Goal: Task Accomplishment & Management: Use online tool/utility

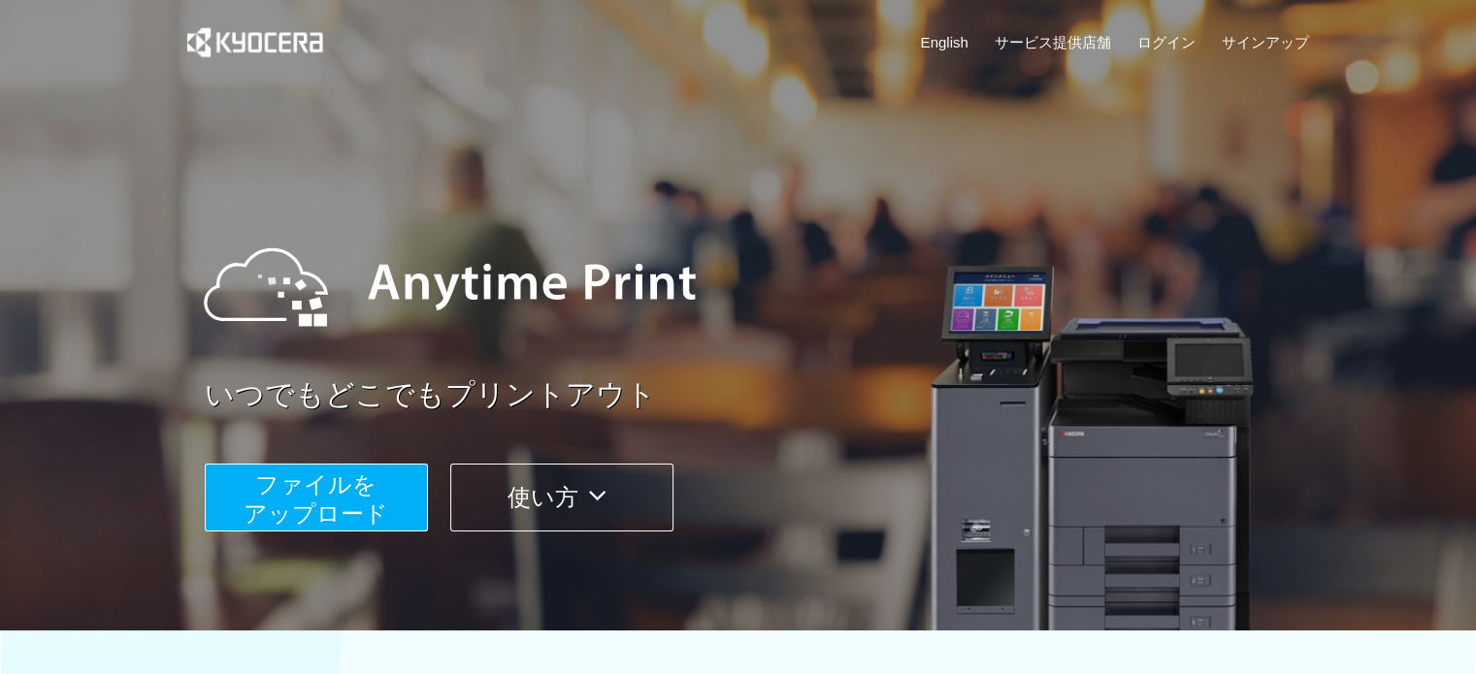
click at [354, 493] on span "ファイルを ​​アップロード" at bounding box center [316, 499] width 145 height 55
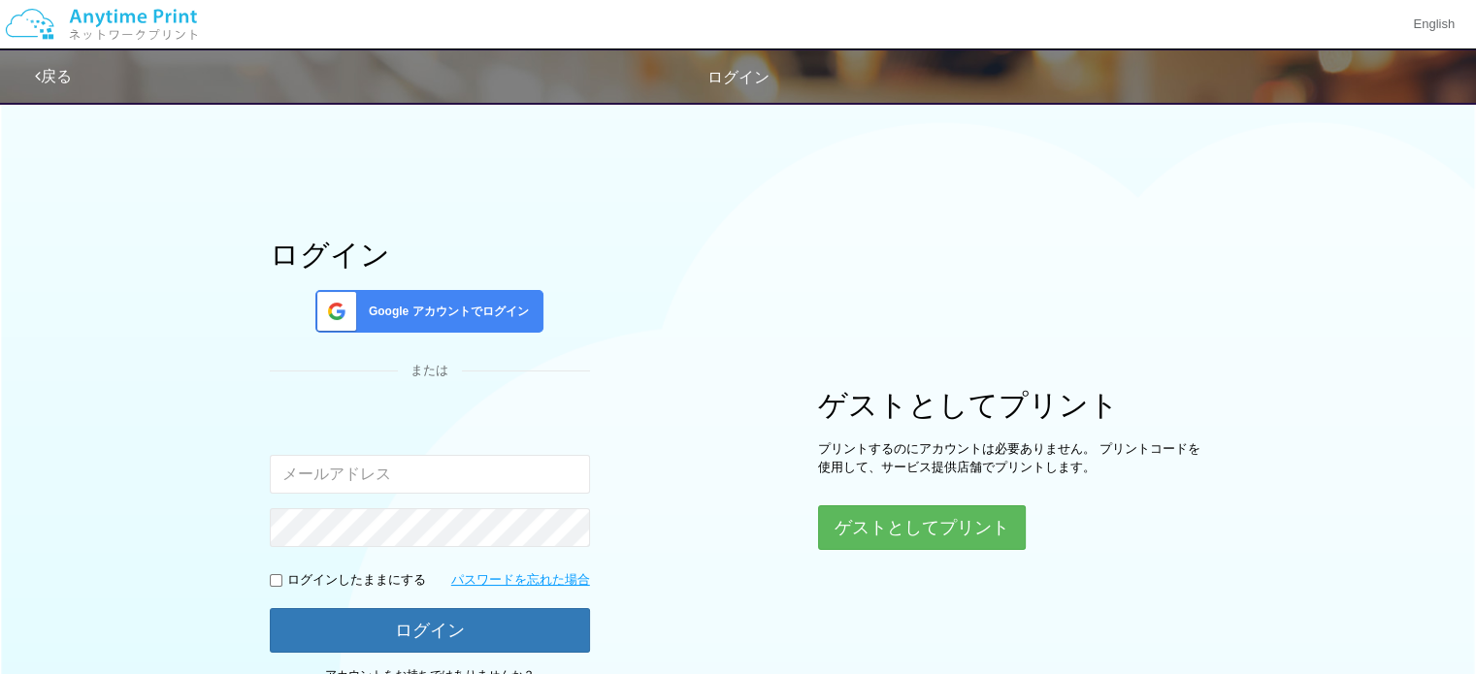
scroll to position [97, 0]
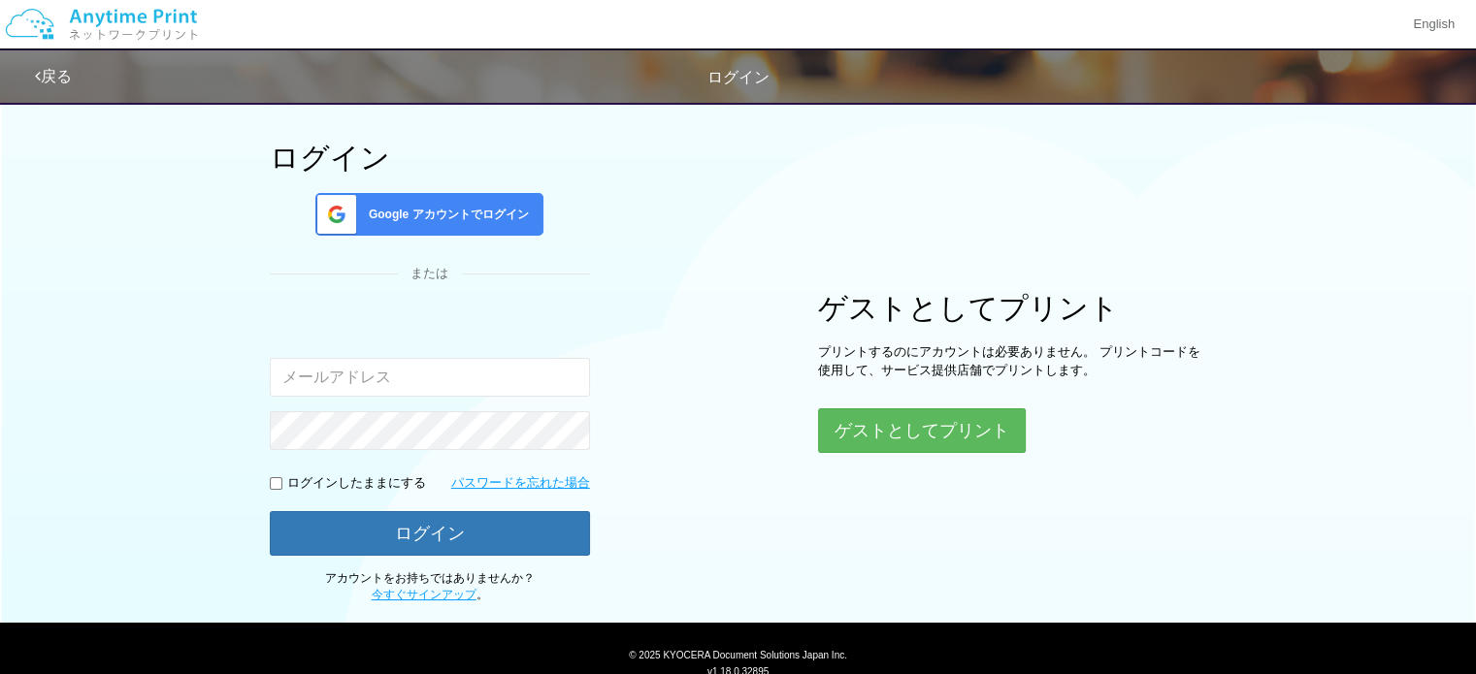
click at [509, 207] on span "Google アカウントでログイン" at bounding box center [445, 215] width 168 height 16
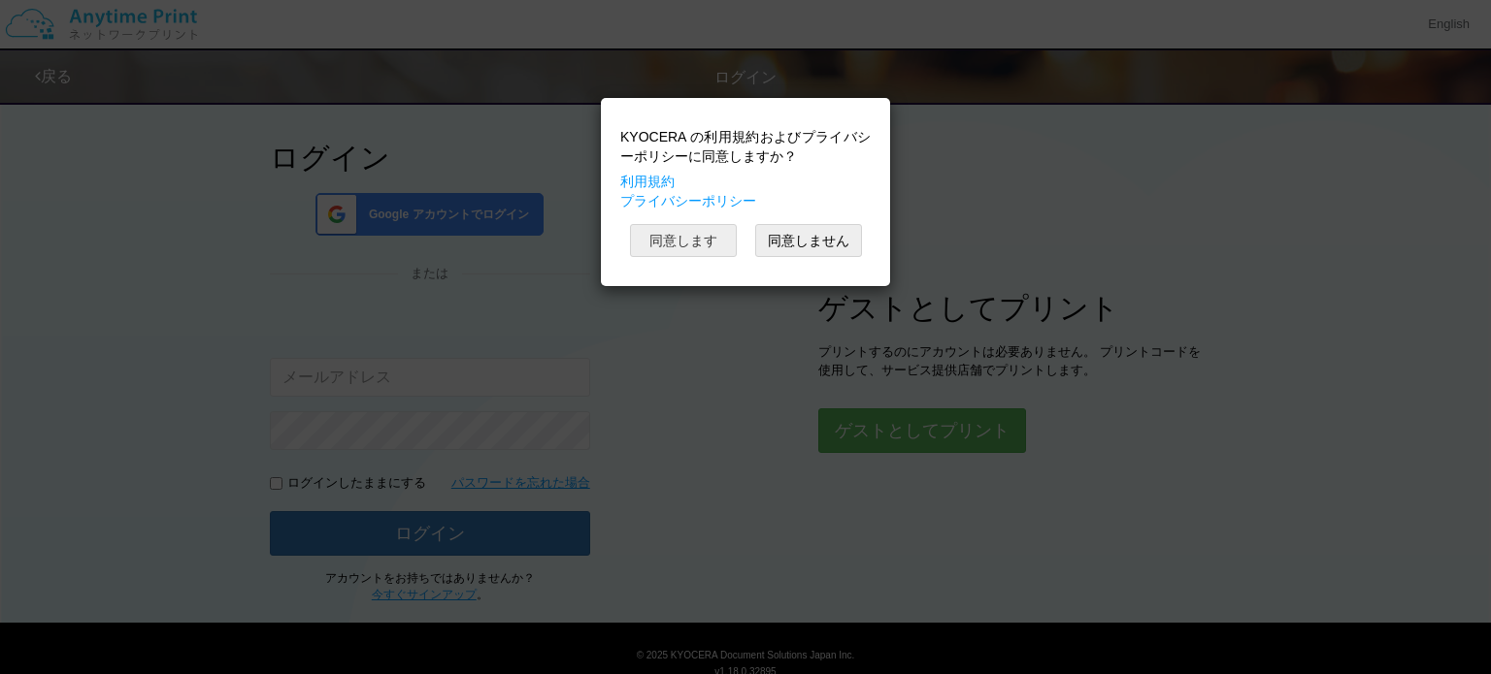
click at [672, 240] on button "同意します" at bounding box center [683, 240] width 107 height 33
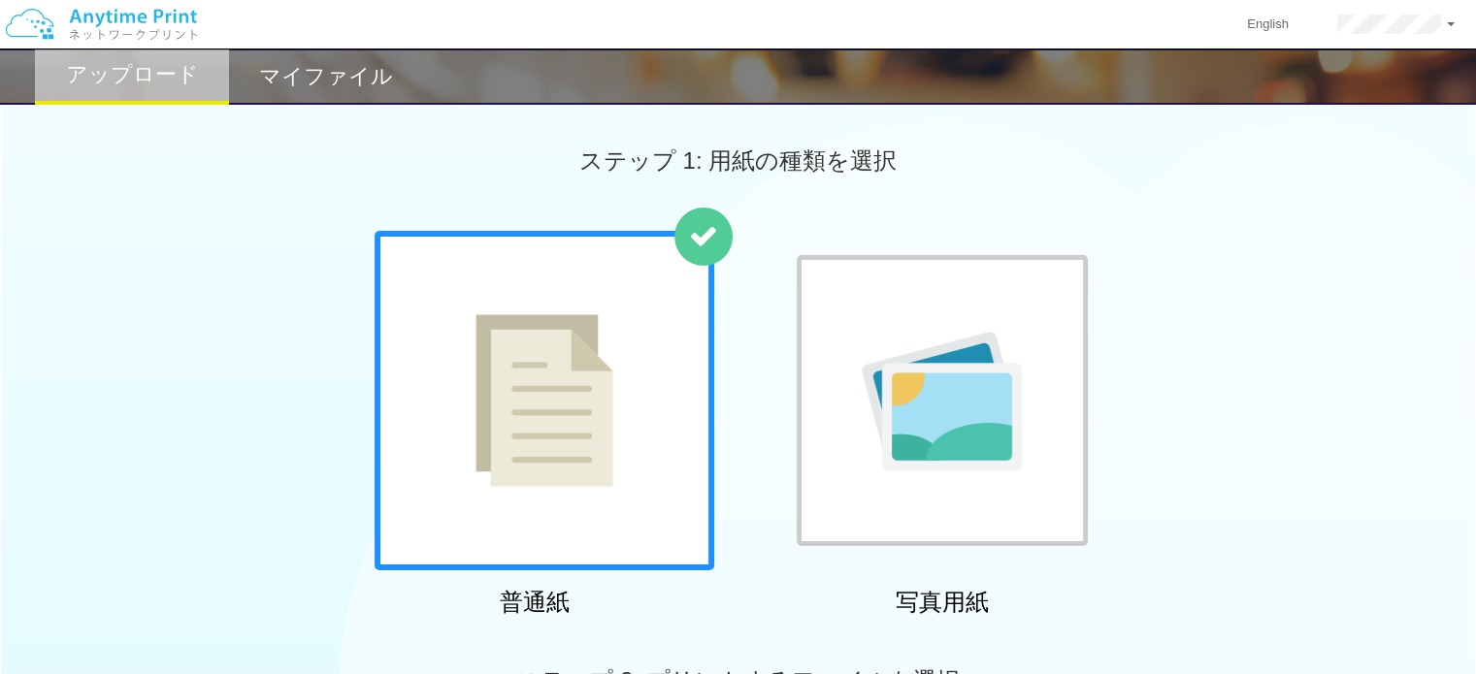
scroll to position [97, 0]
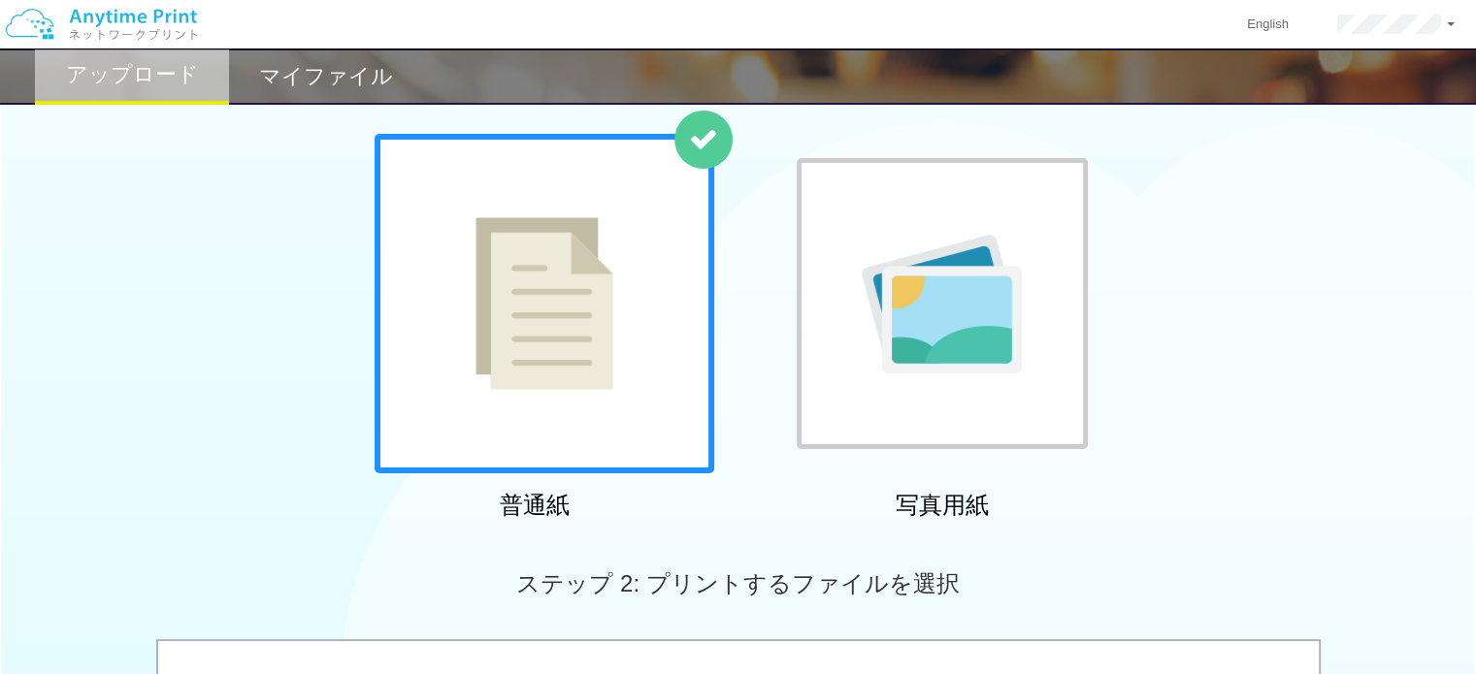
click at [593, 354] on img at bounding box center [544, 303] width 138 height 173
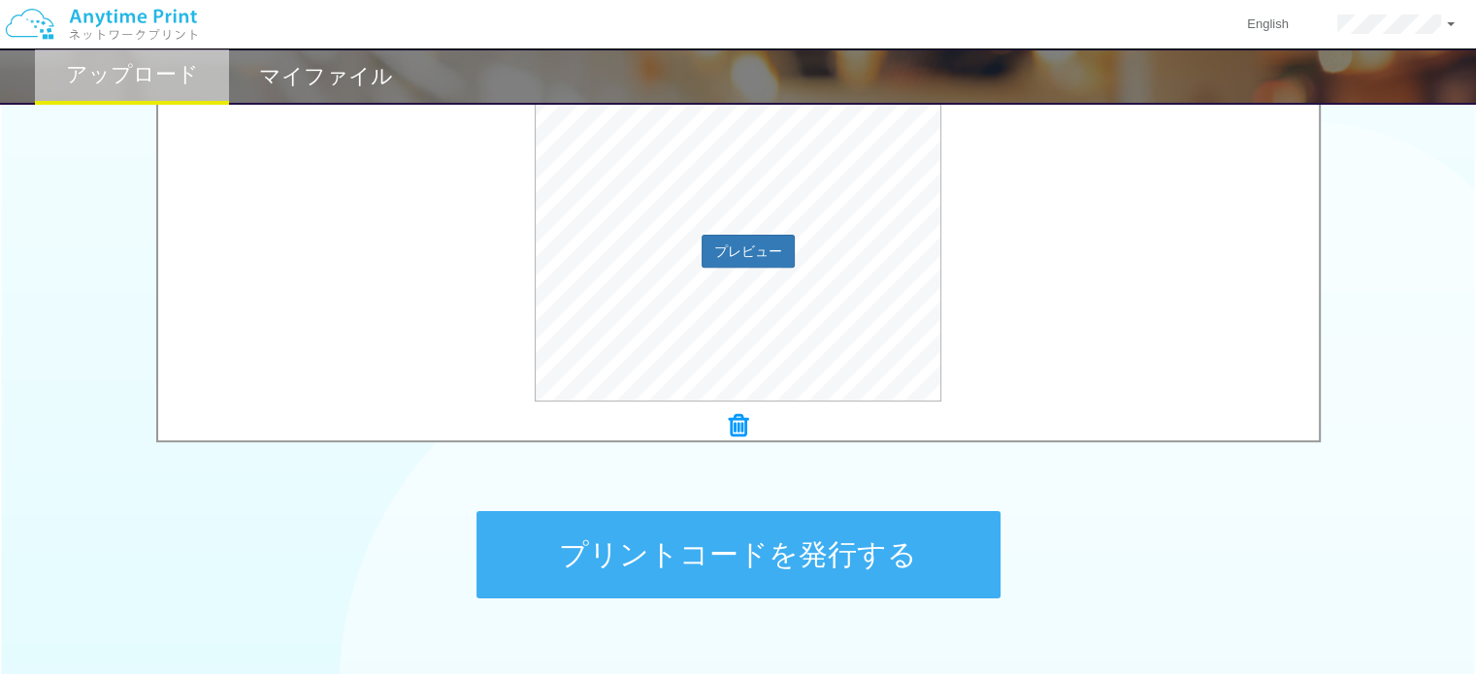
scroll to position [776, 0]
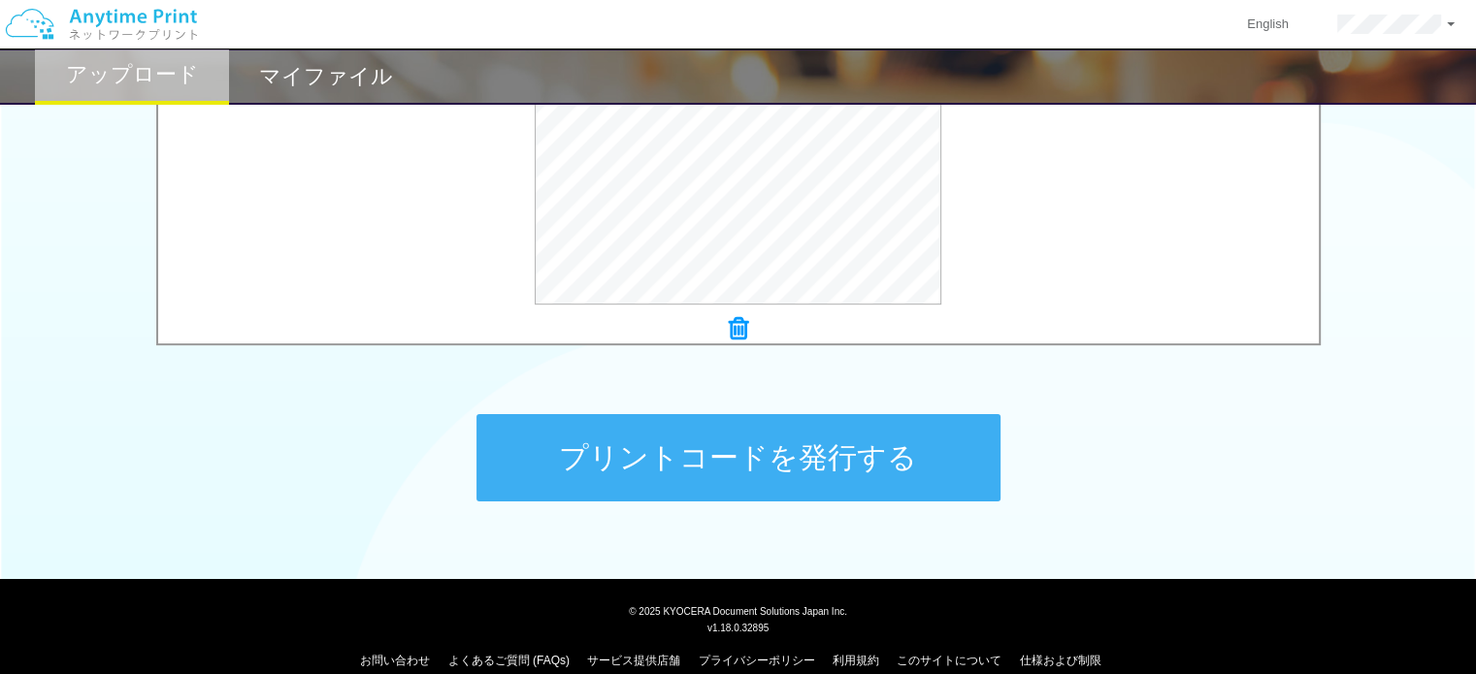
click at [765, 467] on button "プリントコードを発行する" at bounding box center [738, 457] width 524 height 87
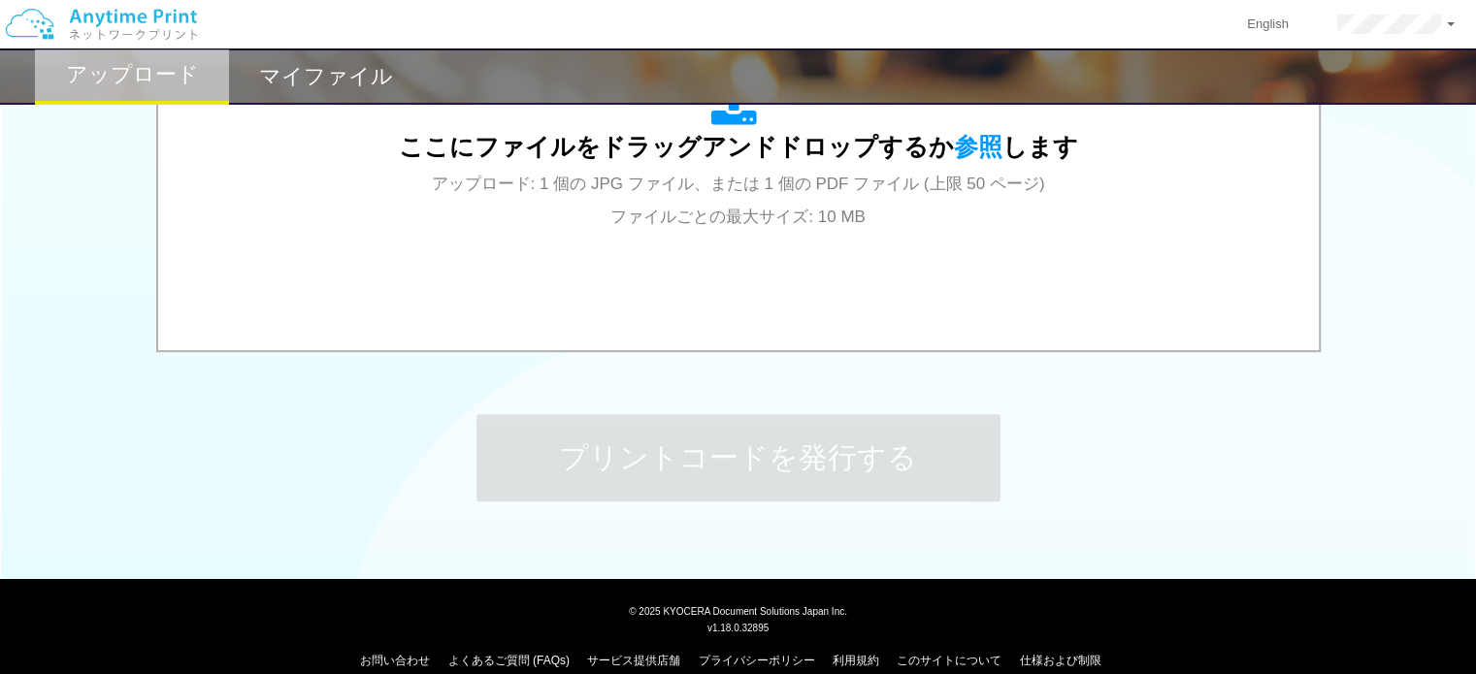
scroll to position [0, 0]
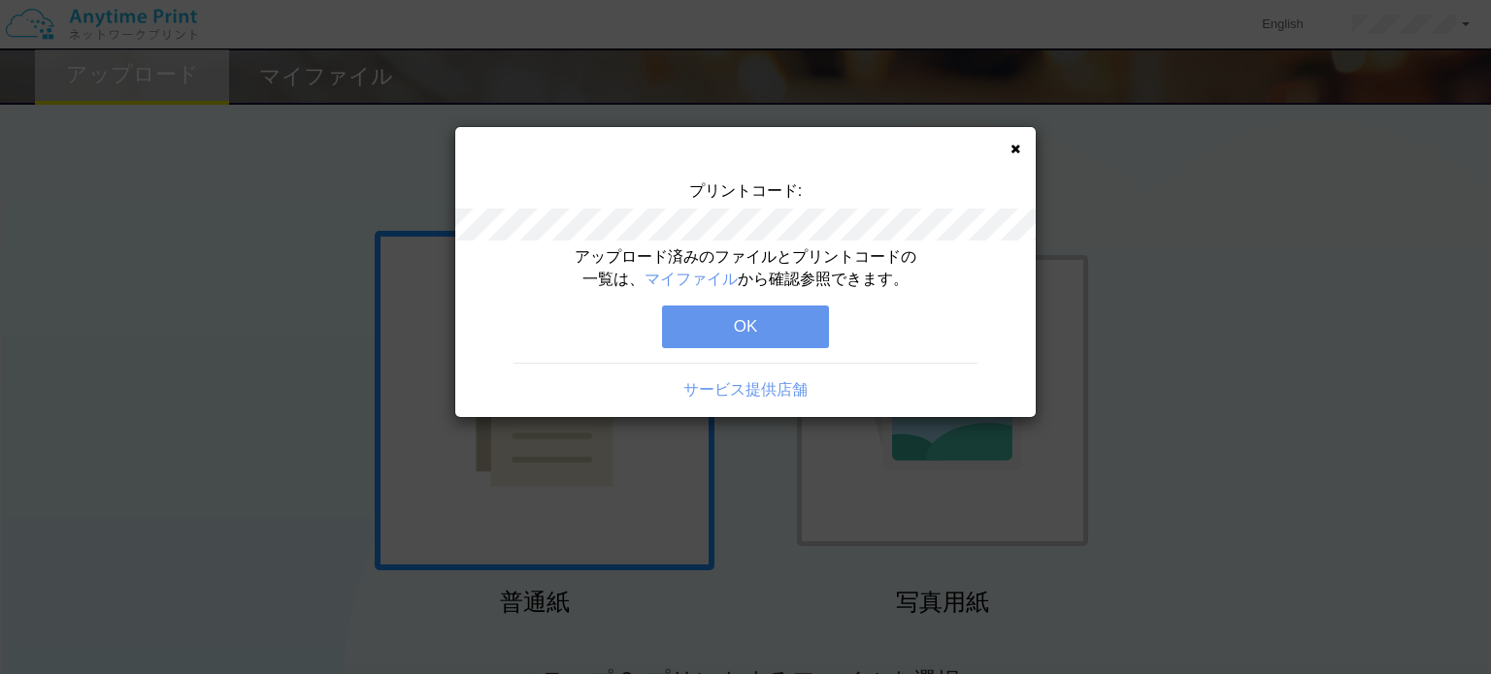
click at [733, 331] on button "OK" at bounding box center [745, 327] width 167 height 43
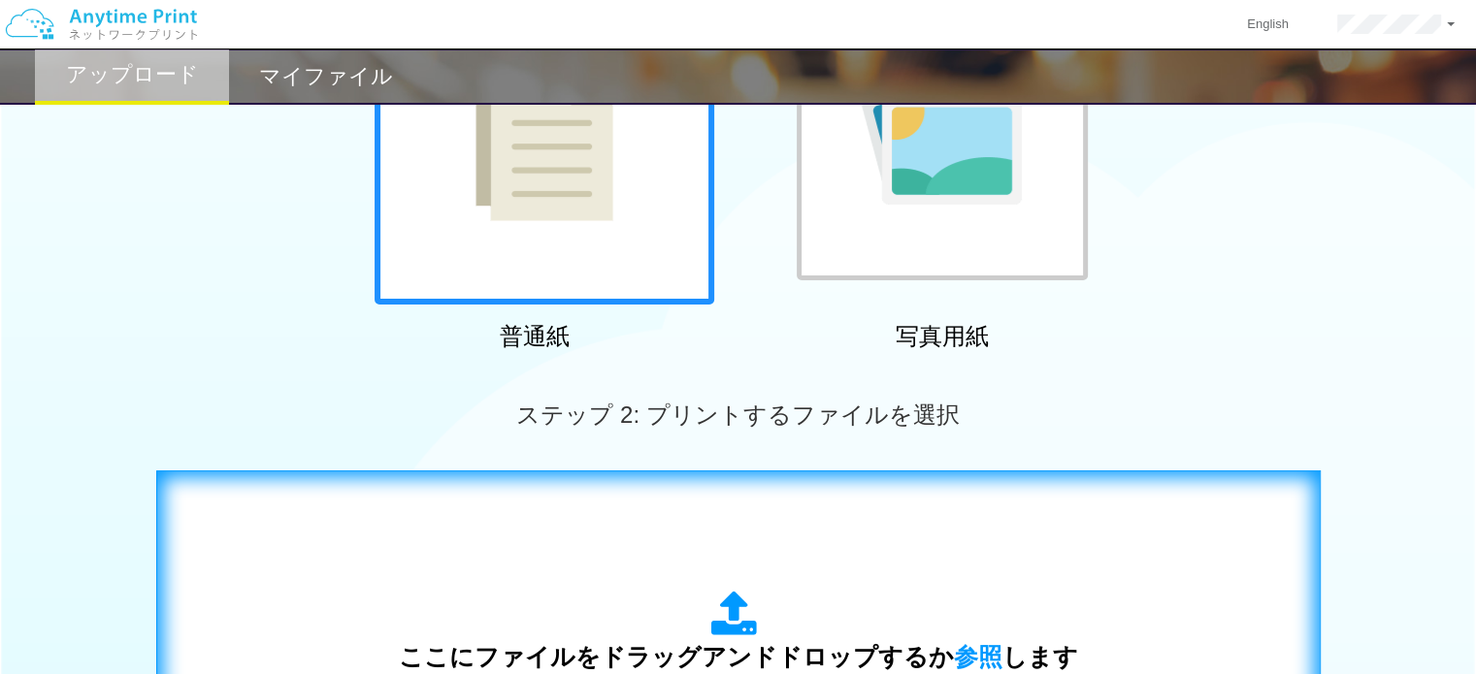
scroll to position [218, 0]
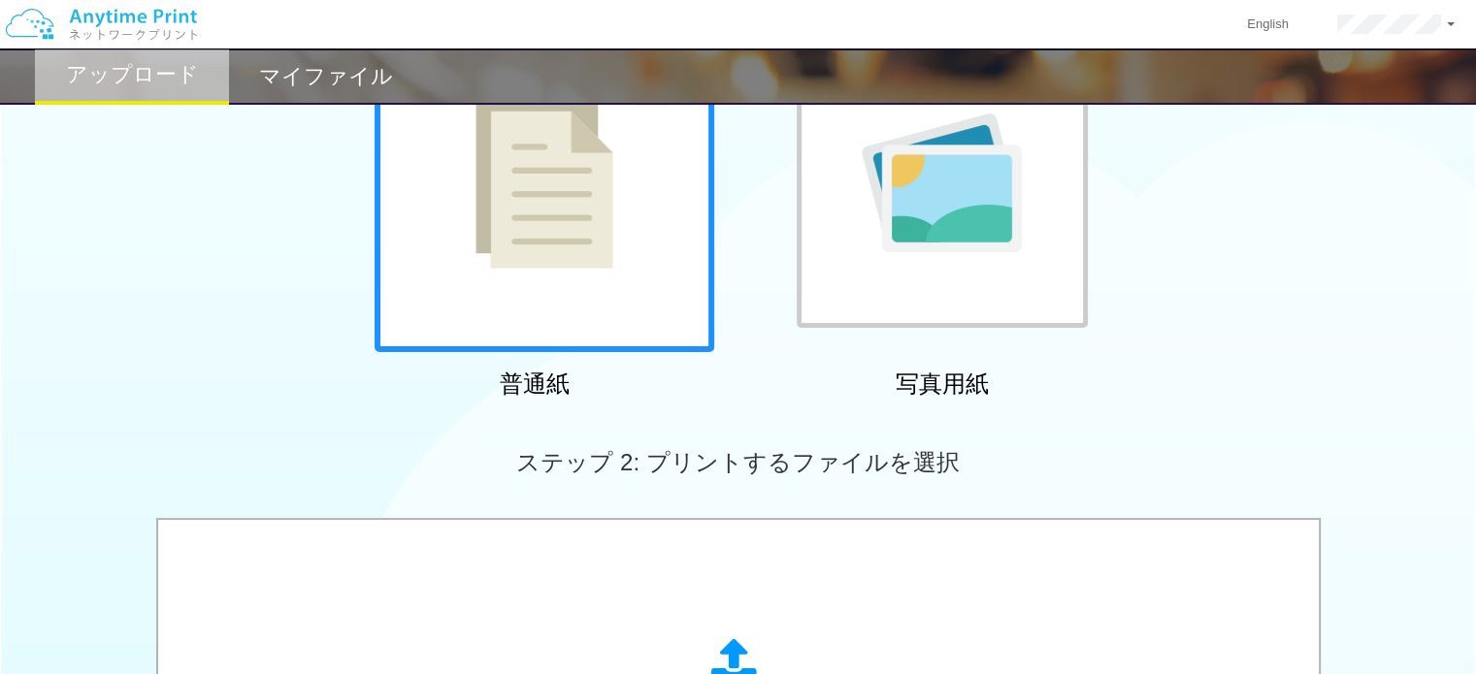
click at [601, 258] on img at bounding box center [544, 182] width 138 height 173
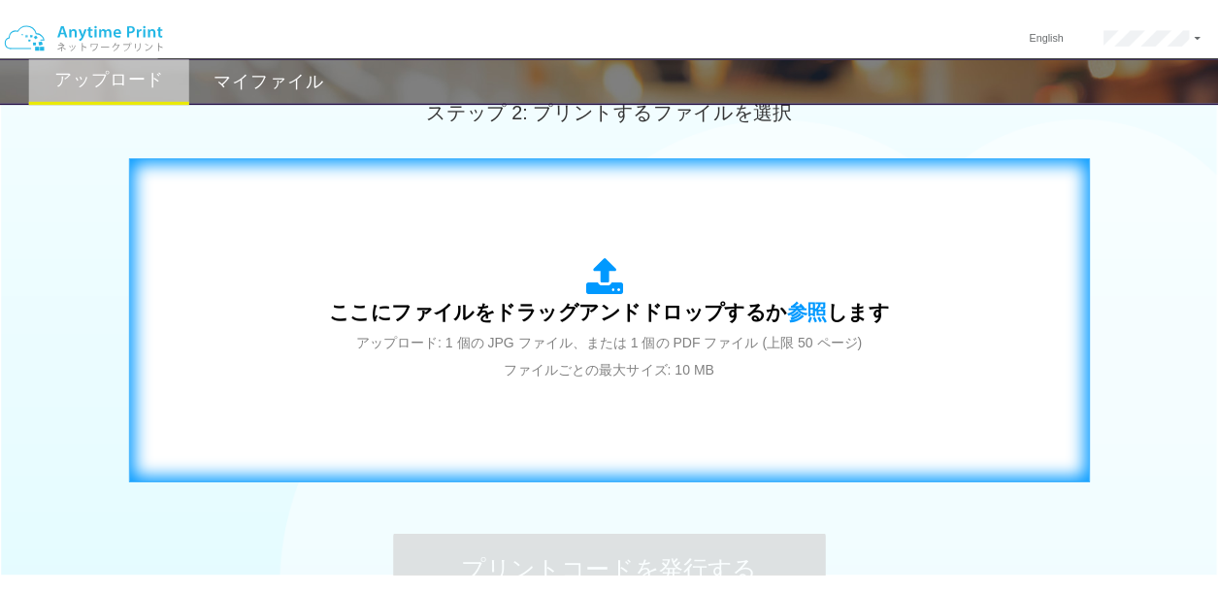
scroll to position [607, 0]
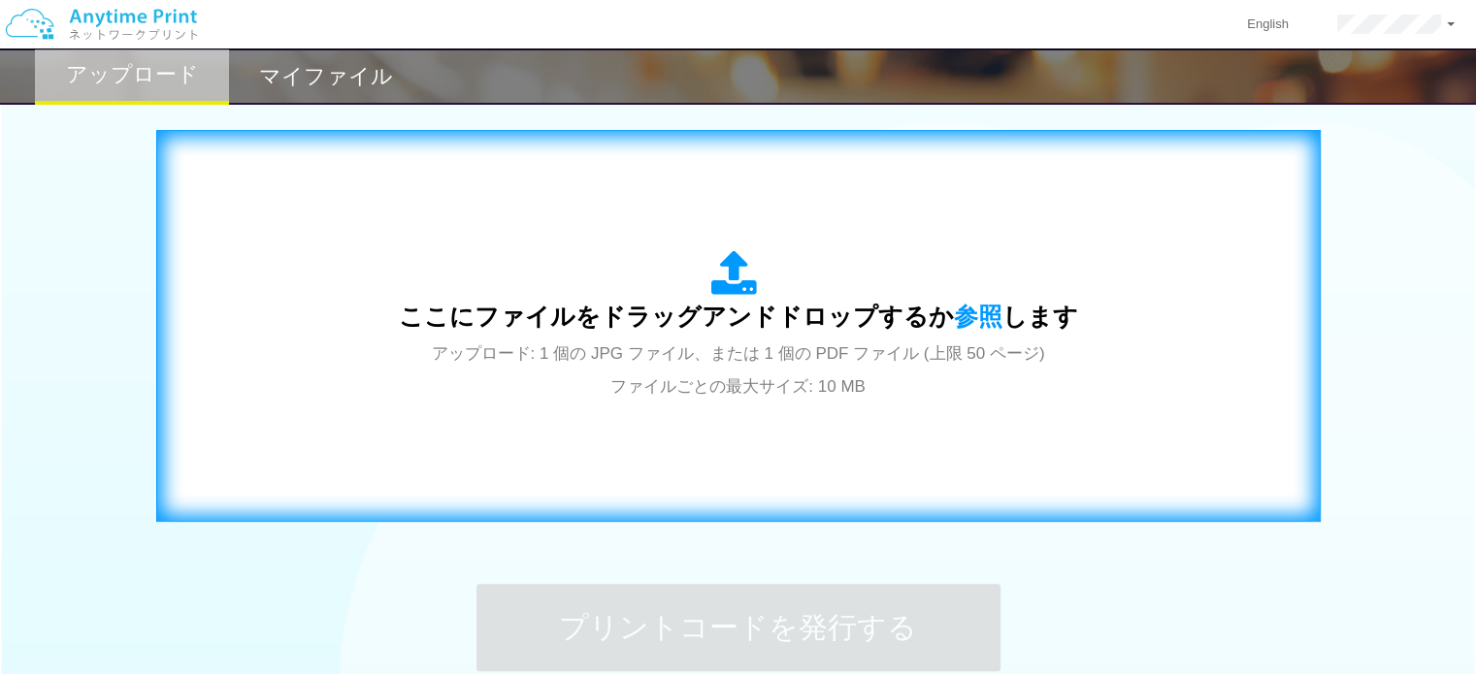
click at [680, 330] on span "ここにファイルをドラッグアンドドロップするか 参照 します" at bounding box center [738, 316] width 679 height 27
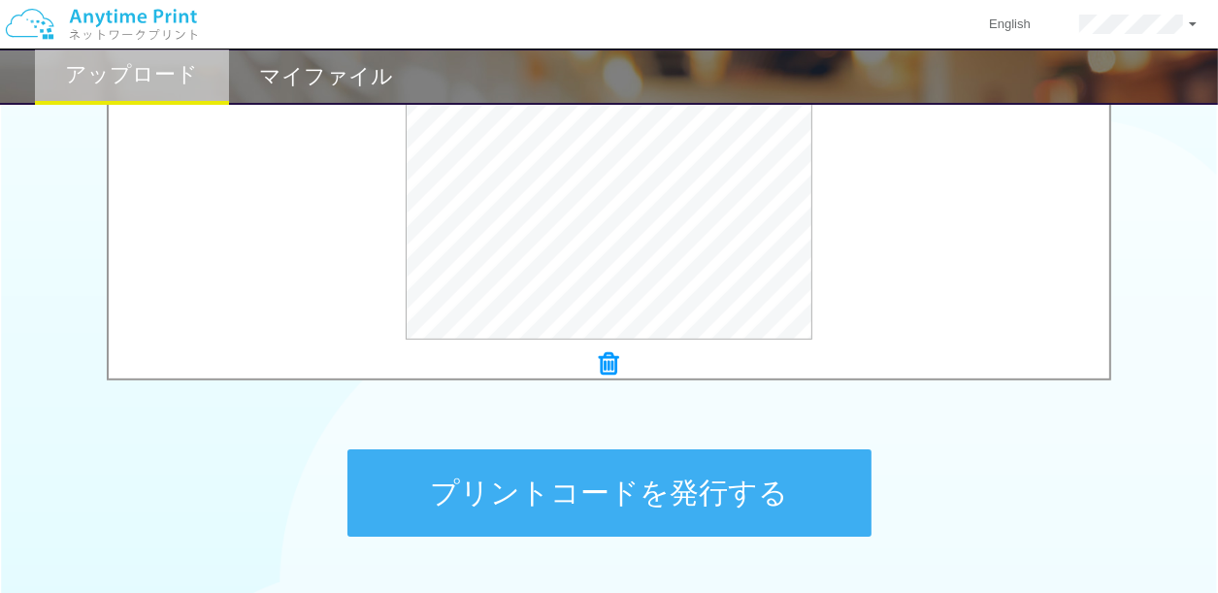
scroll to position [882, 0]
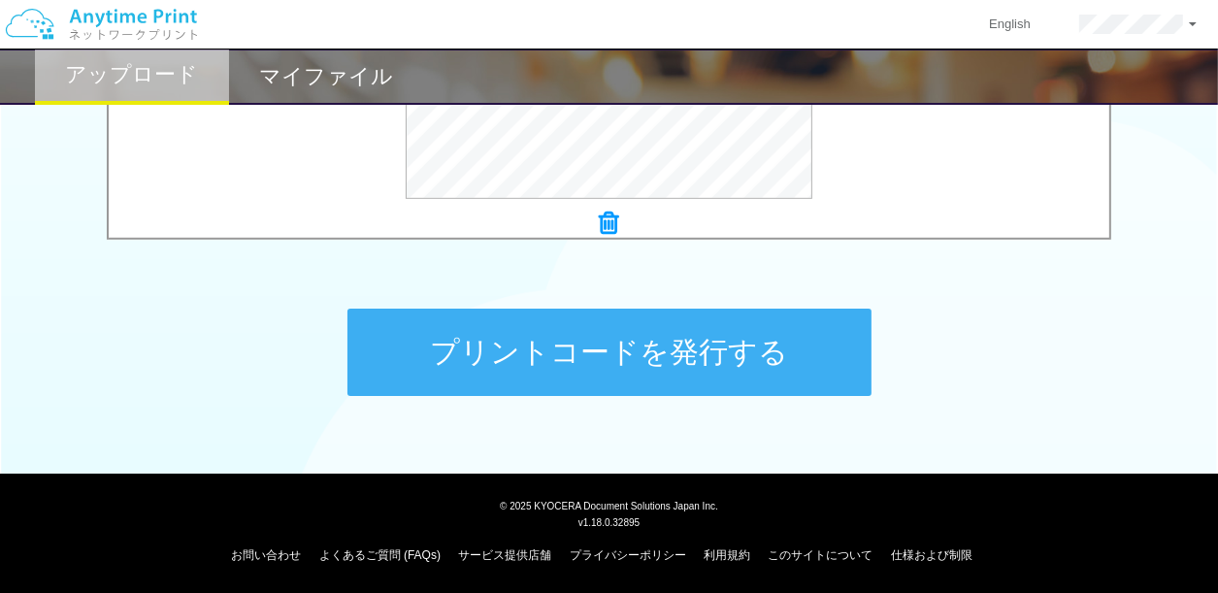
click at [687, 344] on button "プリントコードを発行する" at bounding box center [609, 352] width 524 height 87
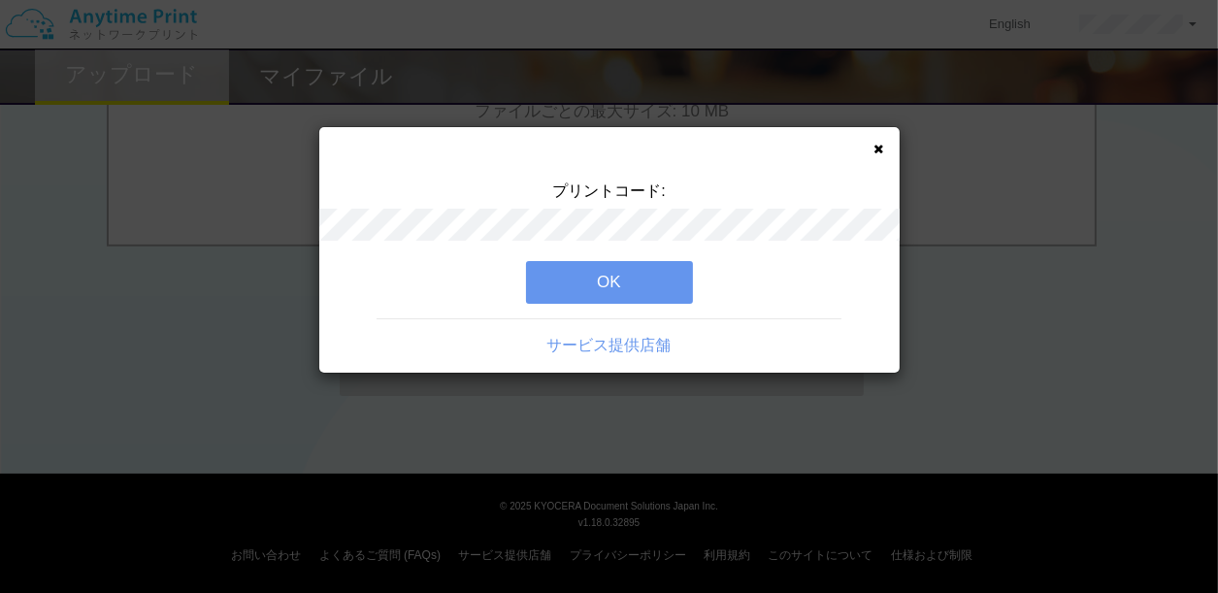
scroll to position [0, 0]
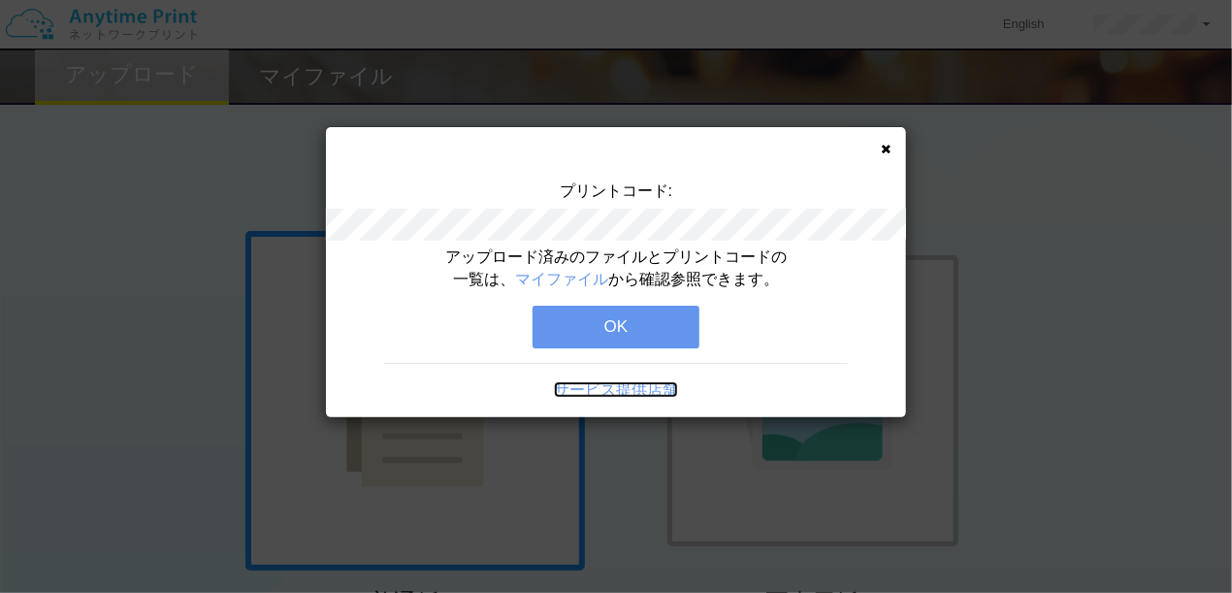
click at [627, 385] on link "サービス提供店舗" at bounding box center [616, 389] width 124 height 16
click at [603, 317] on button "OK" at bounding box center [616, 327] width 167 height 43
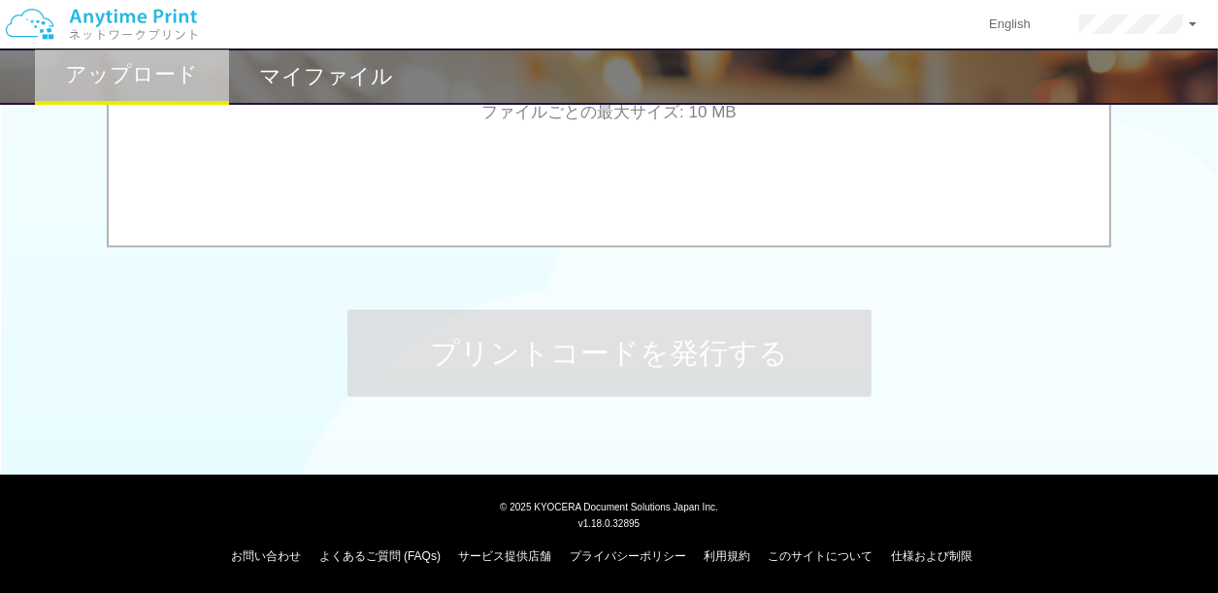
scroll to position [882, 0]
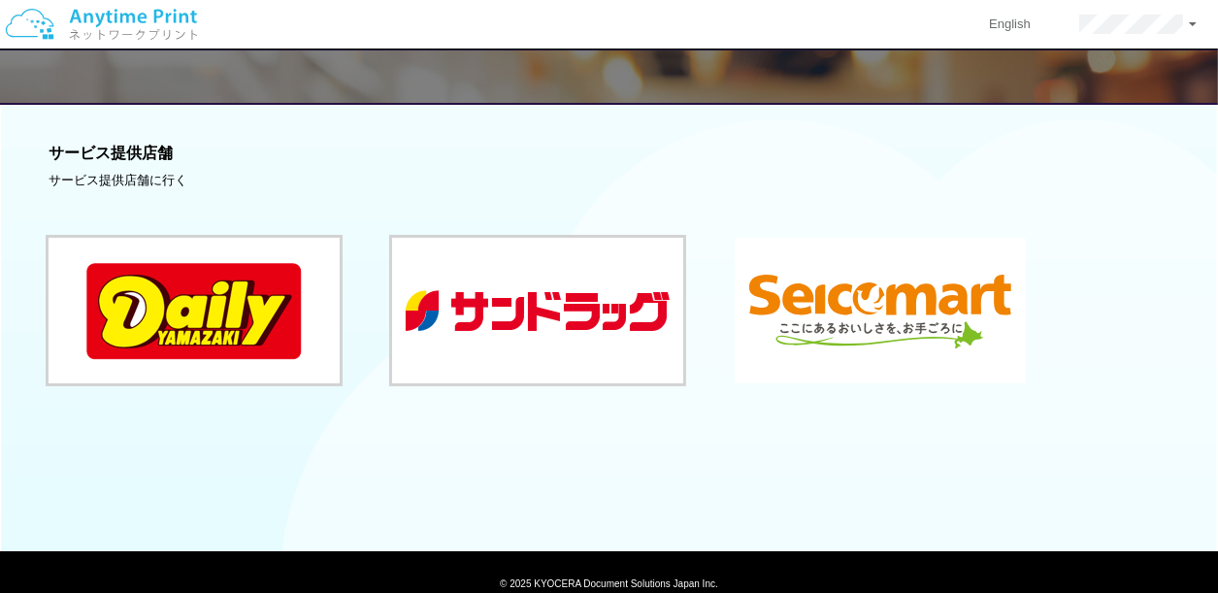
click at [794, 298] on button at bounding box center [880, 311] width 291 height 146
